Goal: Transaction & Acquisition: Subscribe to service/newsletter

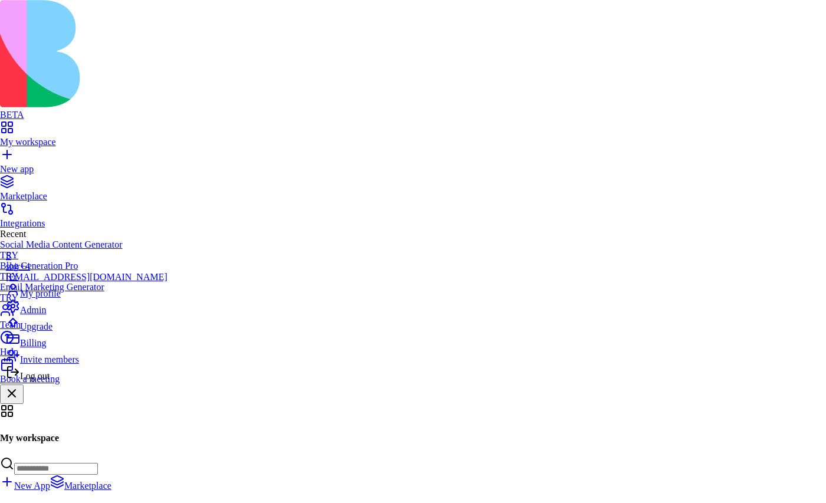
click at [48, 331] on span "Upgrade" at bounding box center [36, 326] width 32 height 10
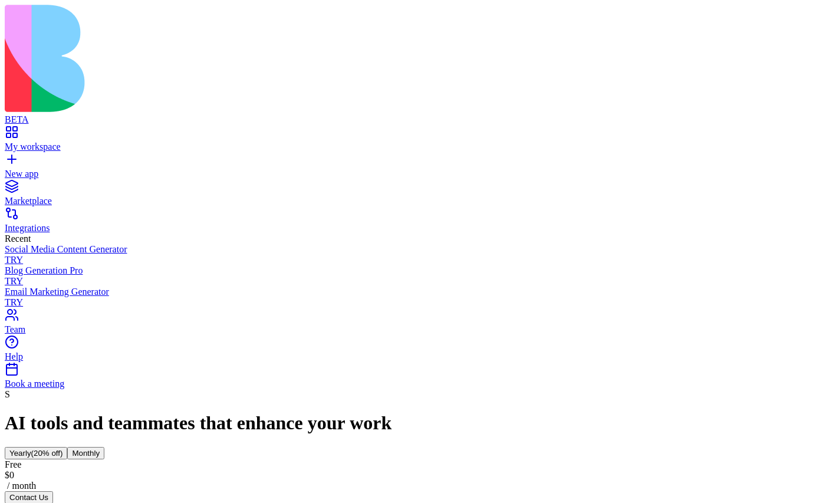
click at [104, 447] on button "Monthly" at bounding box center [85, 453] width 37 height 12
